Goal: Navigation & Orientation: Find specific page/section

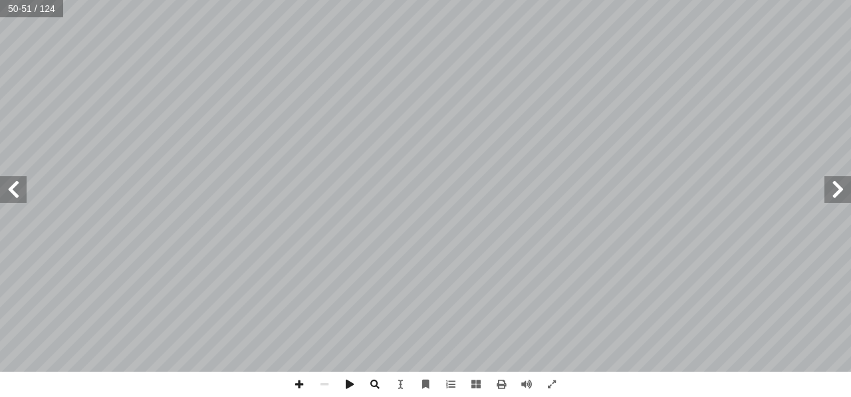
click at [846, 187] on span at bounding box center [837, 189] width 27 height 27
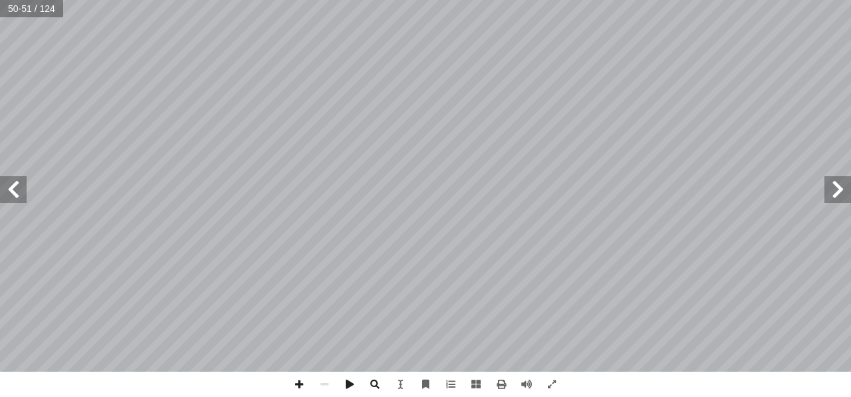
click at [846, 187] on span at bounding box center [837, 189] width 27 height 27
click at [12, 191] on span at bounding box center [13, 189] width 27 height 27
click at [22, 195] on span at bounding box center [13, 189] width 27 height 27
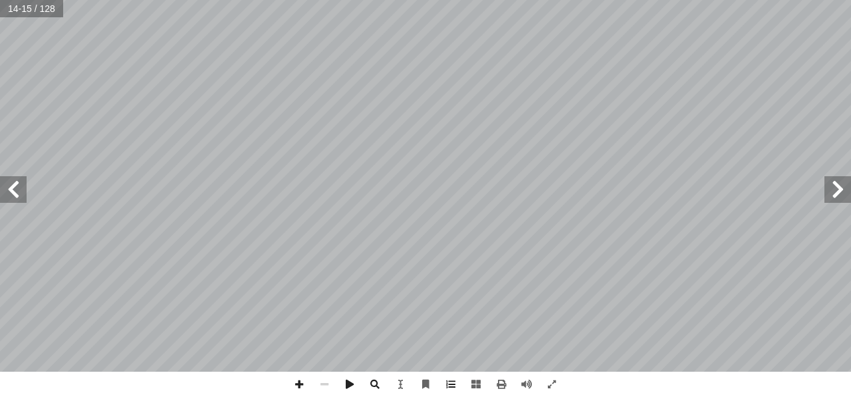
click at [844, 189] on span at bounding box center [837, 189] width 27 height 27
click at [13, 190] on span at bounding box center [13, 189] width 27 height 27
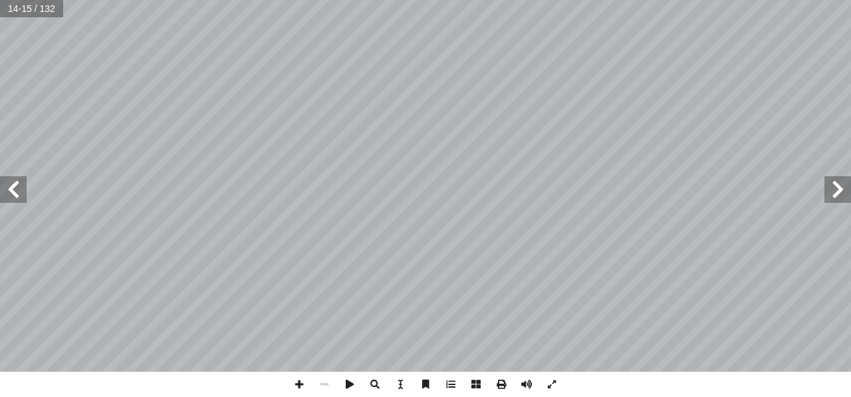
click at [13, 190] on span at bounding box center [13, 189] width 27 height 27
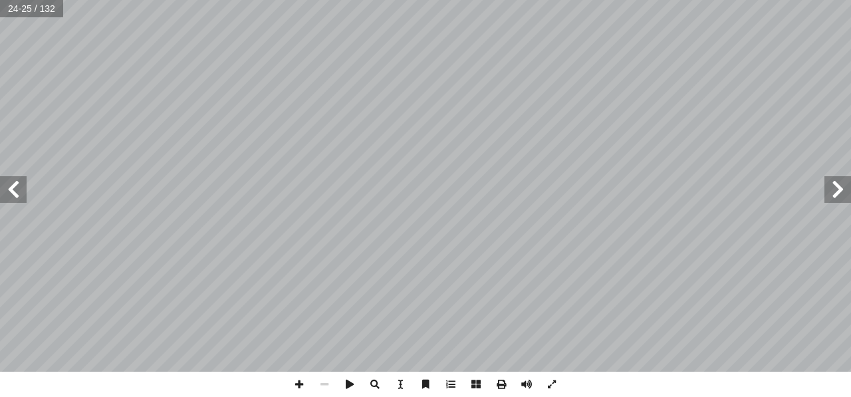
click at [13, 190] on span at bounding box center [13, 189] width 27 height 27
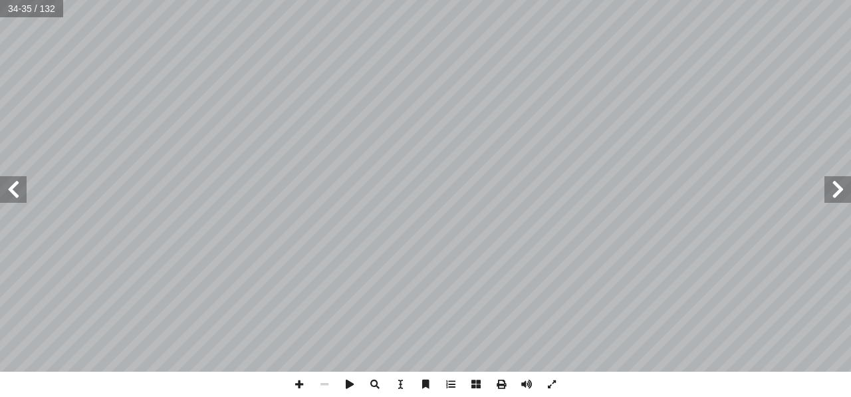
click at [13, 190] on span at bounding box center [13, 189] width 27 height 27
click at [844, 191] on span at bounding box center [837, 189] width 27 height 27
